Goal: Task Accomplishment & Management: Manage account settings

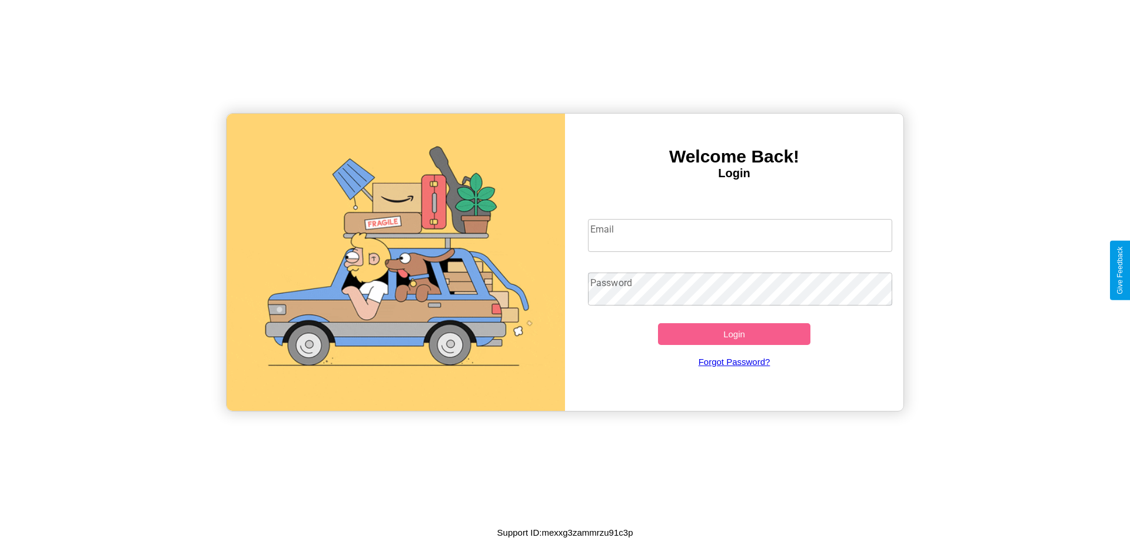
click at [740, 235] on input "Email" at bounding box center [740, 235] width 305 height 33
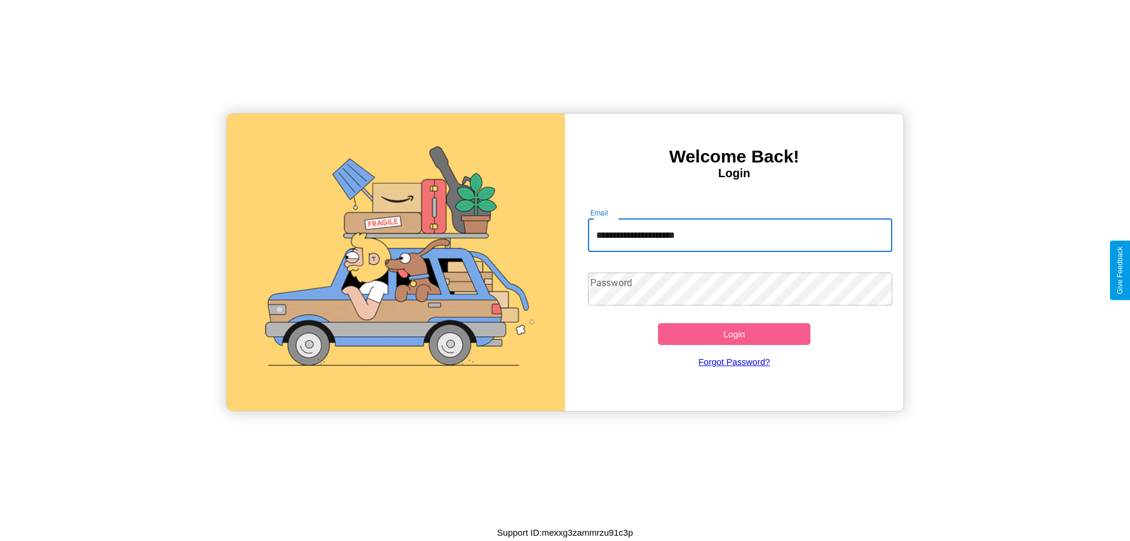
type input "**********"
click at [734, 334] on button "Login" at bounding box center [734, 334] width 152 height 22
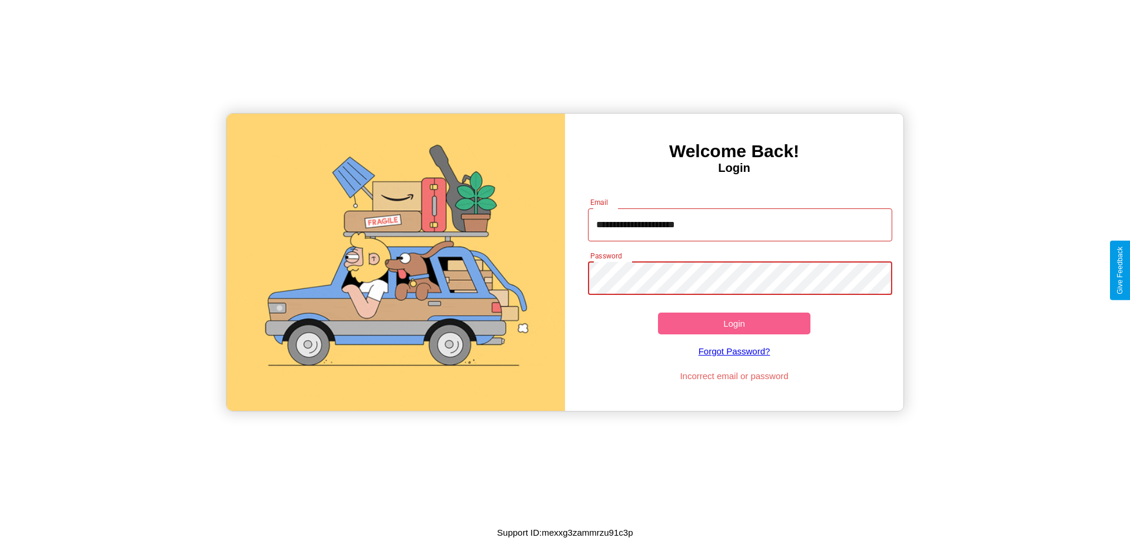
click at [734, 323] on button "Login" at bounding box center [734, 323] width 152 height 22
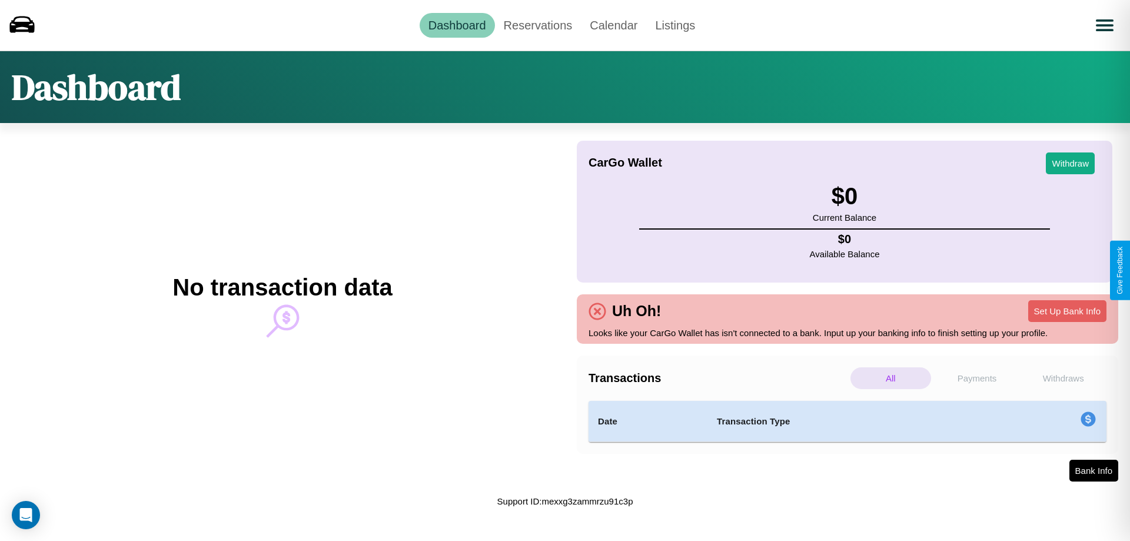
click at [1063, 378] on p "Withdraws" at bounding box center [1063, 378] width 81 height 22
click at [977, 378] on p "Payments" at bounding box center [977, 378] width 81 height 22
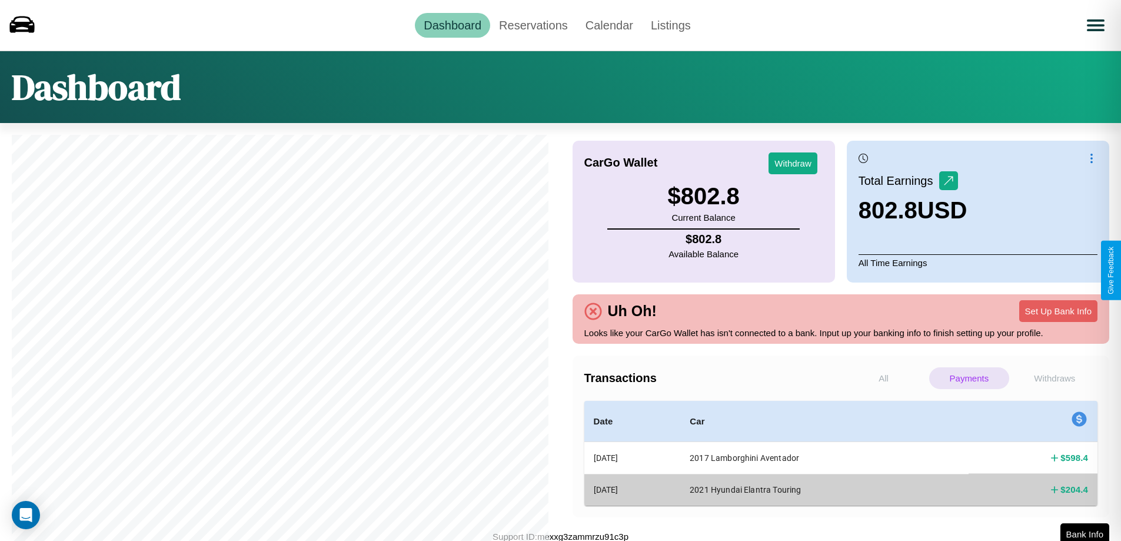
click at [1055, 378] on p "Withdraws" at bounding box center [1054, 378] width 79 height 22
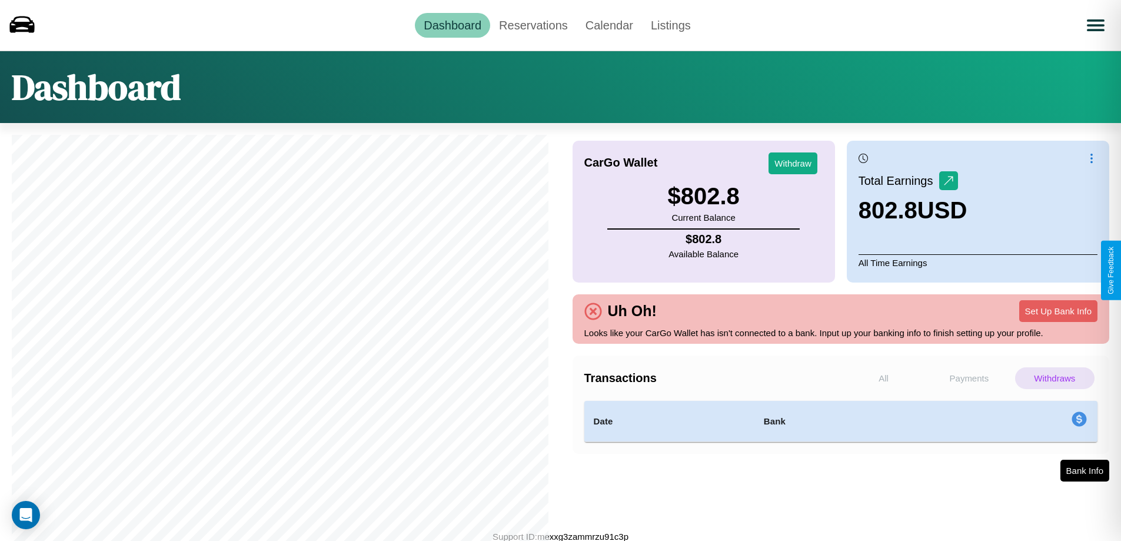
click at [969, 378] on p "Payments" at bounding box center [968, 378] width 79 height 22
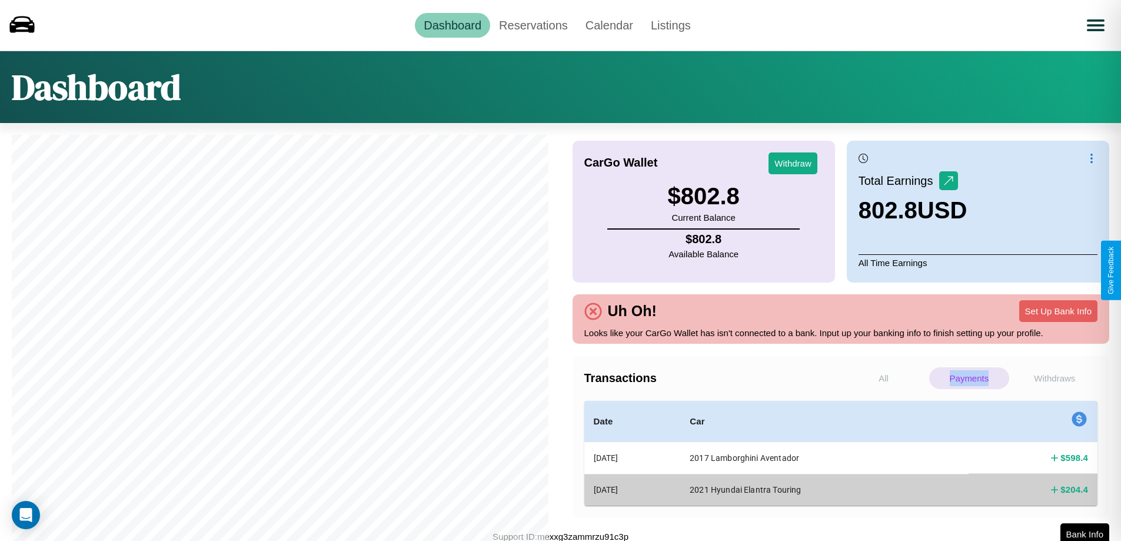
click at [969, 378] on p "Payments" at bounding box center [968, 378] width 79 height 22
click at [533, 25] on link "Reservations" at bounding box center [533, 25] width 87 height 25
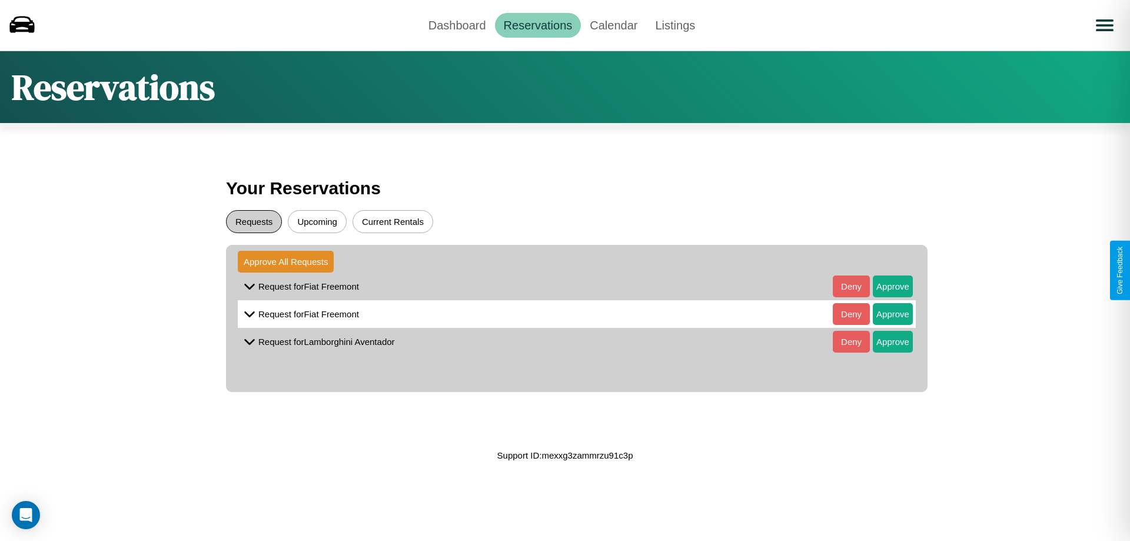
click at [254, 221] on button "Requests" at bounding box center [254, 221] width 56 height 23
click at [884, 286] on button "Approve" at bounding box center [893, 286] width 40 height 22
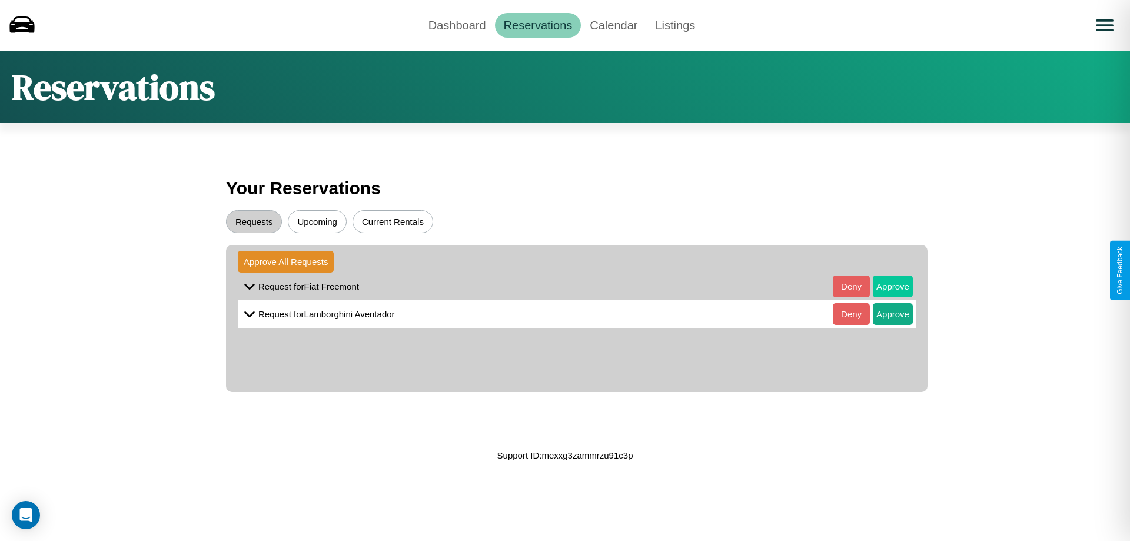
click at [884, 286] on button "Approve" at bounding box center [893, 286] width 40 height 22
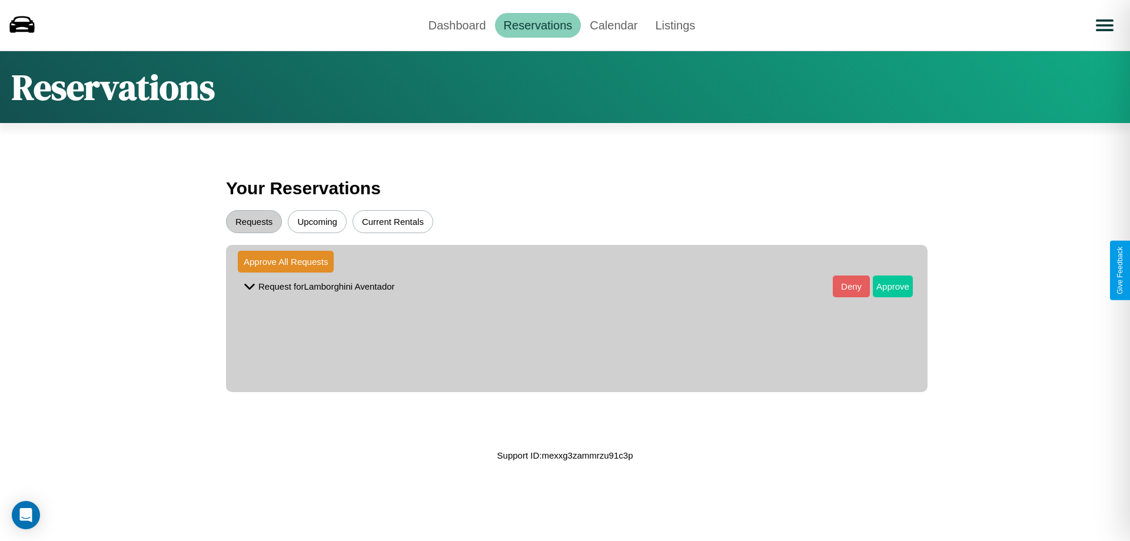
click at [884, 286] on button "Approve" at bounding box center [893, 286] width 40 height 22
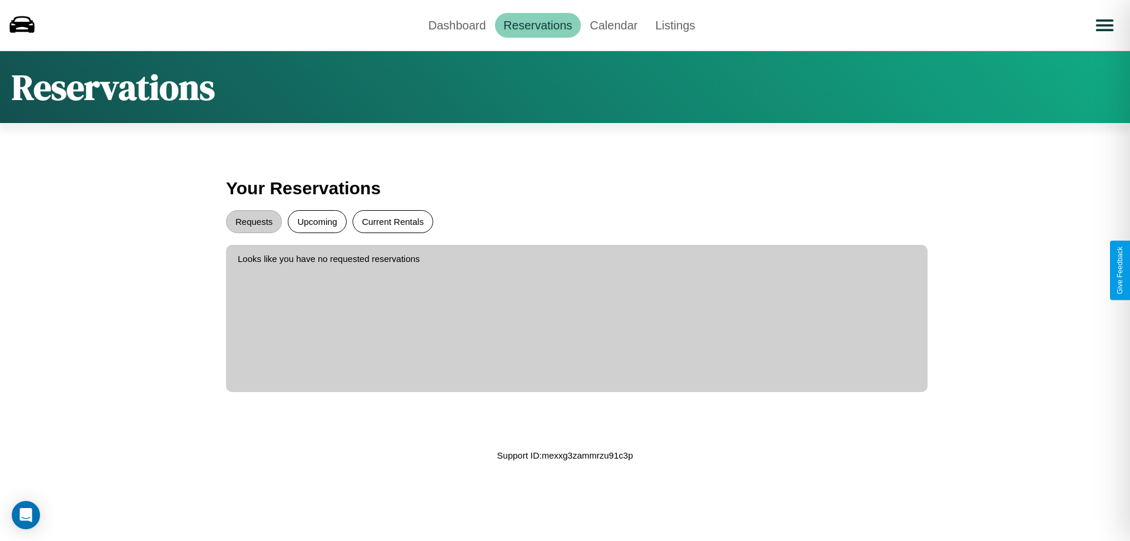
click at [393, 221] on button "Current Rentals" at bounding box center [393, 221] width 81 height 23
click at [317, 221] on button "Upcoming" at bounding box center [317, 221] width 59 height 23
